Goal: Check status

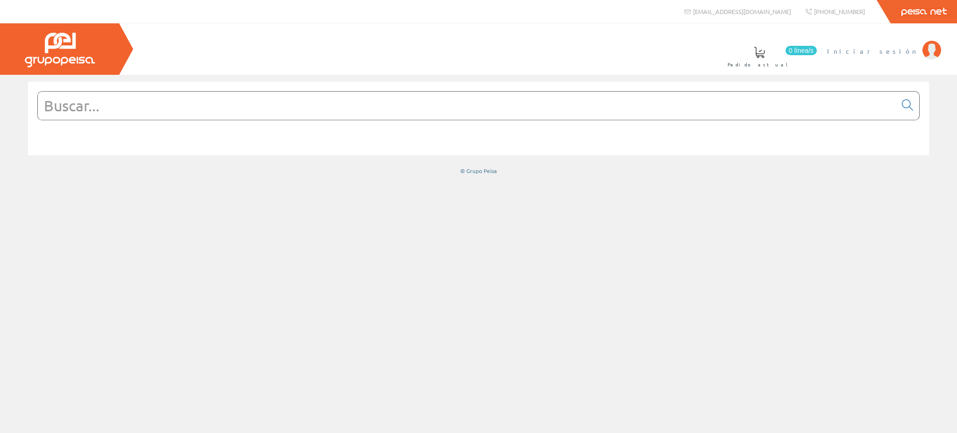
click at [907, 50] on span "Iniciar sesión" at bounding box center [872, 50] width 91 height 9
drag, startPoint x: 865, startPoint y: 50, endPoint x: 865, endPoint y: 58, distance: 8.4
click at [865, 50] on span "[PERSON_NAME] [PERSON_NAME]" at bounding box center [829, 50] width 177 height 9
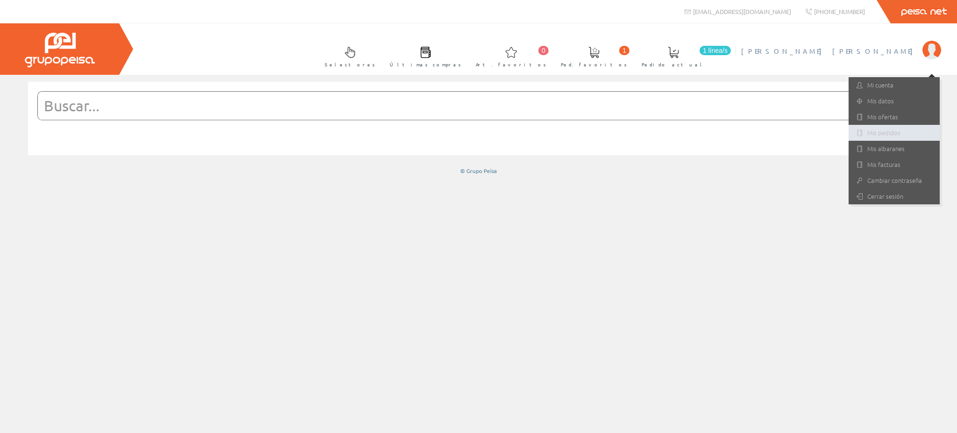
click at [875, 132] on link "Mis pedidos" at bounding box center [894, 133] width 91 height 16
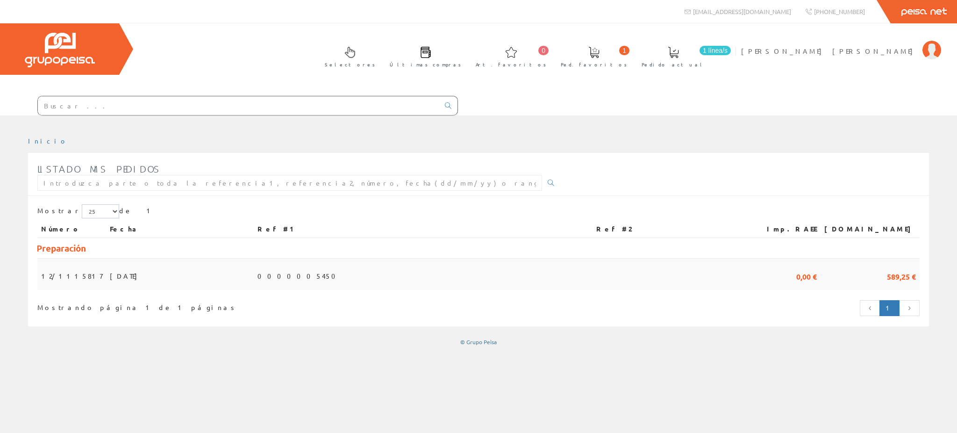
click at [110, 268] on span "31/07/2025" at bounding box center [126, 276] width 32 height 16
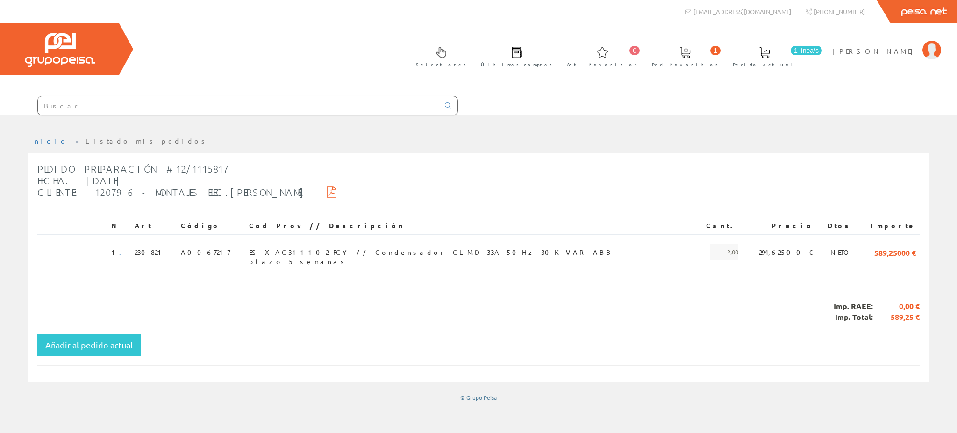
click at [603, 415] on div "Inicio Listado mis pedidos" at bounding box center [478, 273] width 957 height 317
